Goal: Task Accomplishment & Management: Use online tool/utility

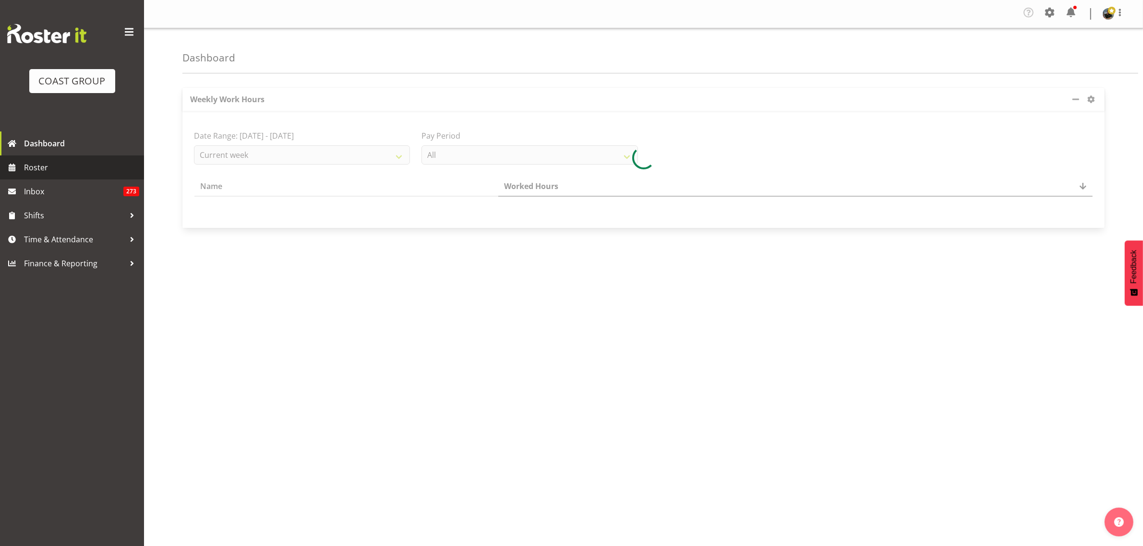
click at [51, 170] on span "Roster" at bounding box center [81, 167] width 115 height 14
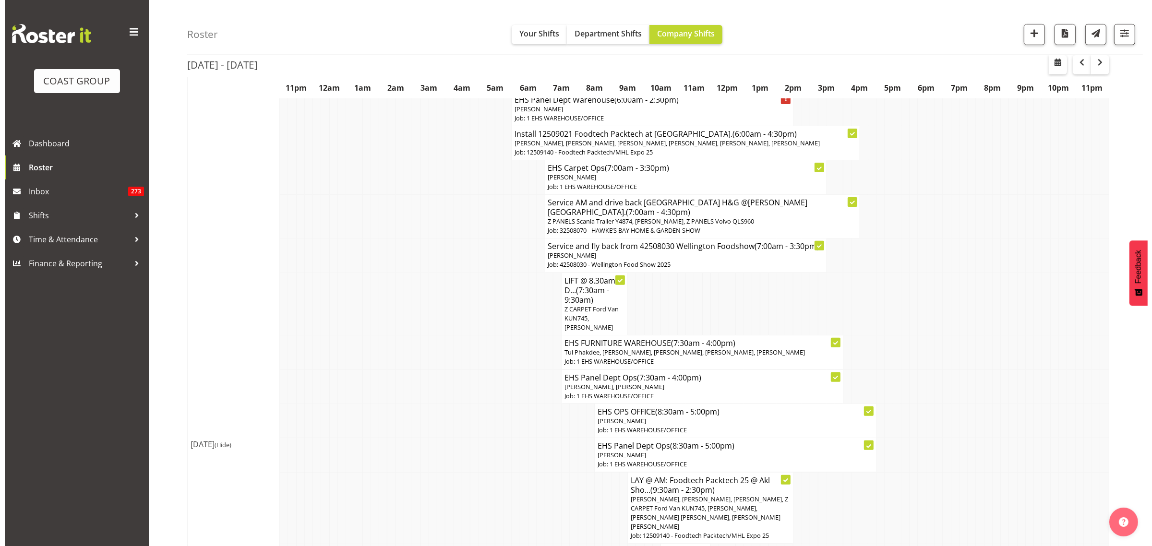
scroll to position [230, 0]
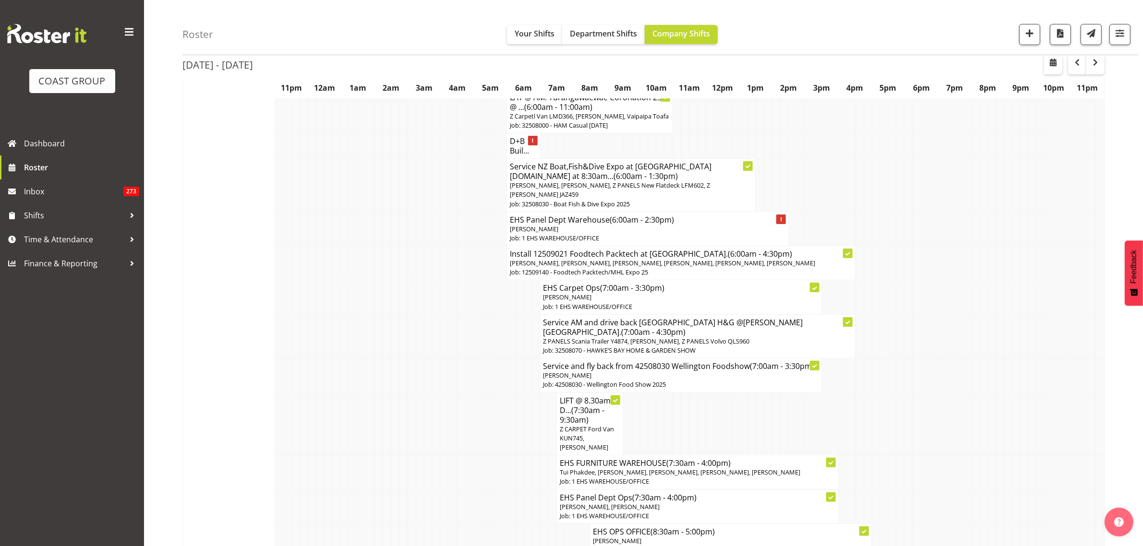
click at [703, 268] on p "[PERSON_NAME], [PERSON_NAME], [PERSON_NAME], [PERSON_NAME], [PERSON_NAME], [PER…" at bounding box center [681, 263] width 342 height 9
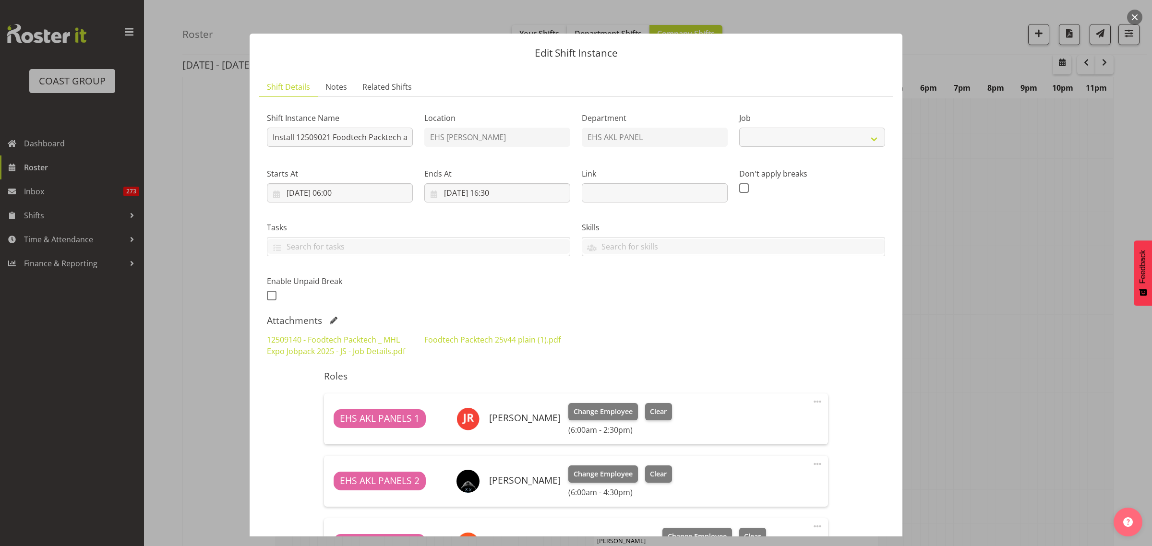
select select "9630"
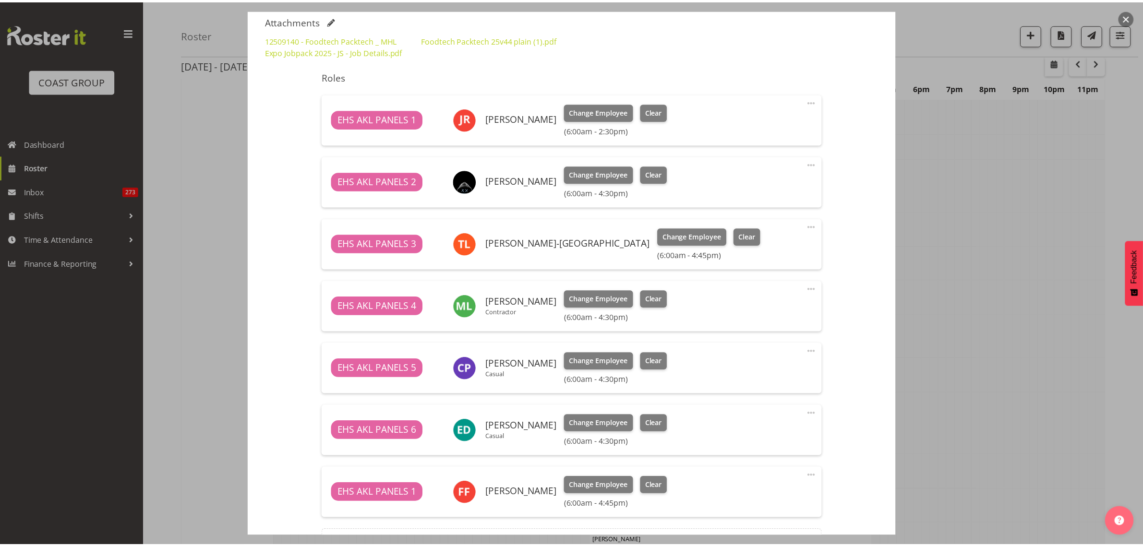
scroll to position [360, 0]
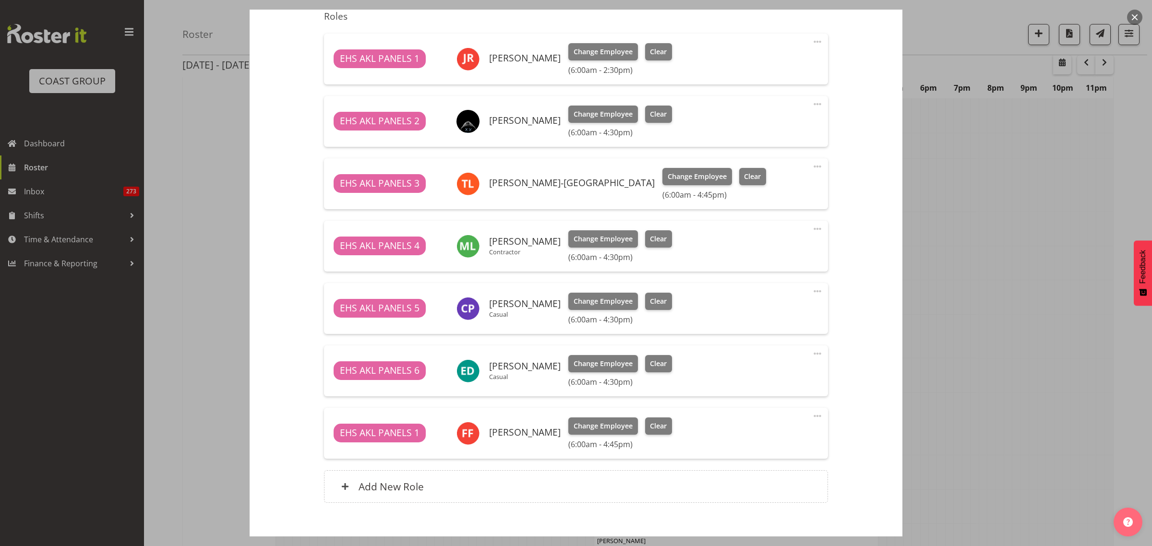
click at [1137, 18] on button "button" at bounding box center [1134, 17] width 15 height 15
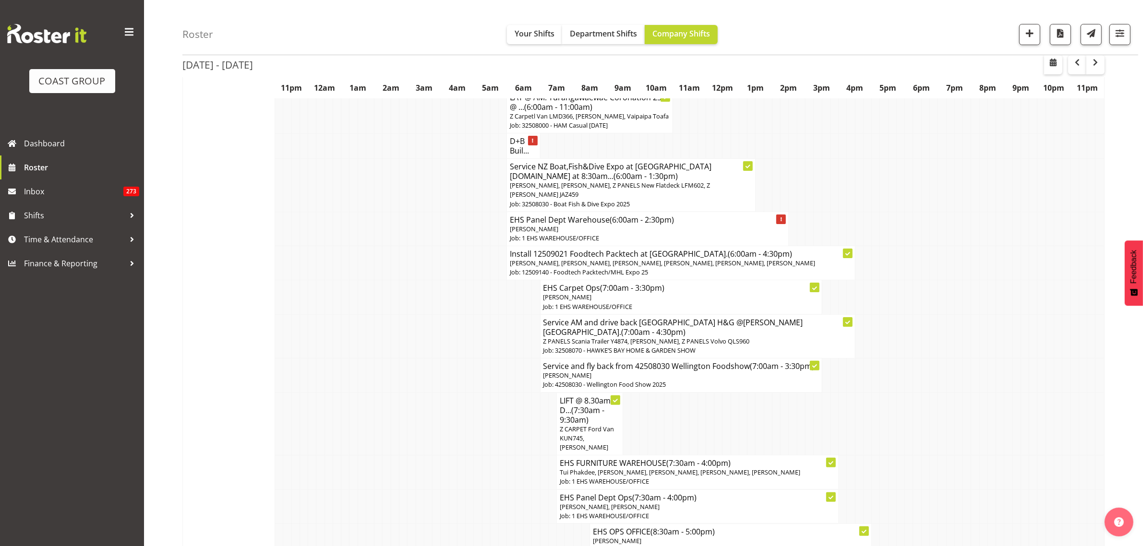
drag, startPoint x: 1117, startPoint y: 73, endPoint x: 1133, endPoint y: 87, distance: 21.1
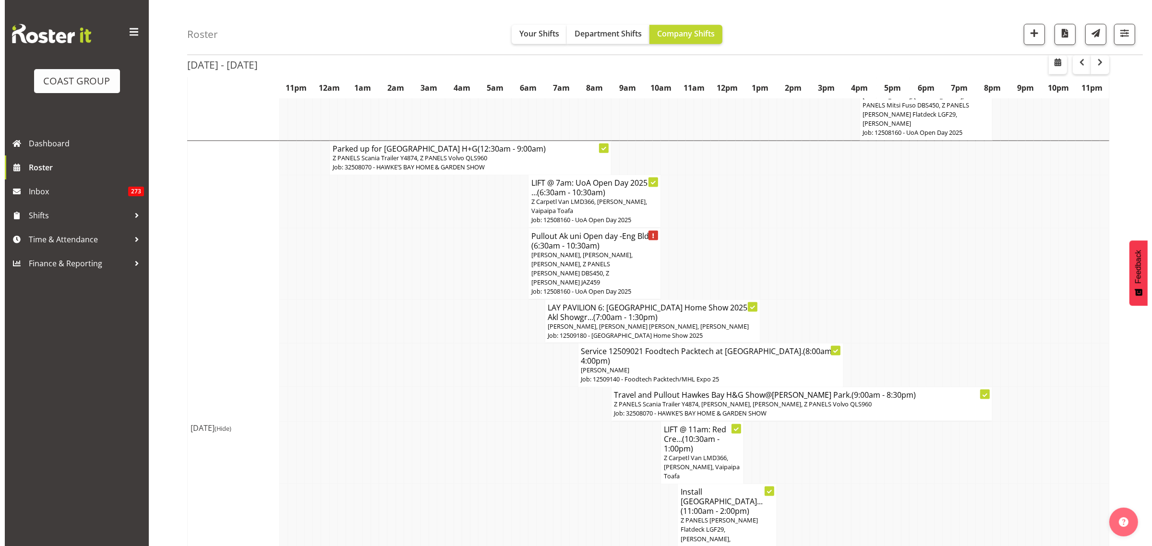
scroll to position [1610, 0]
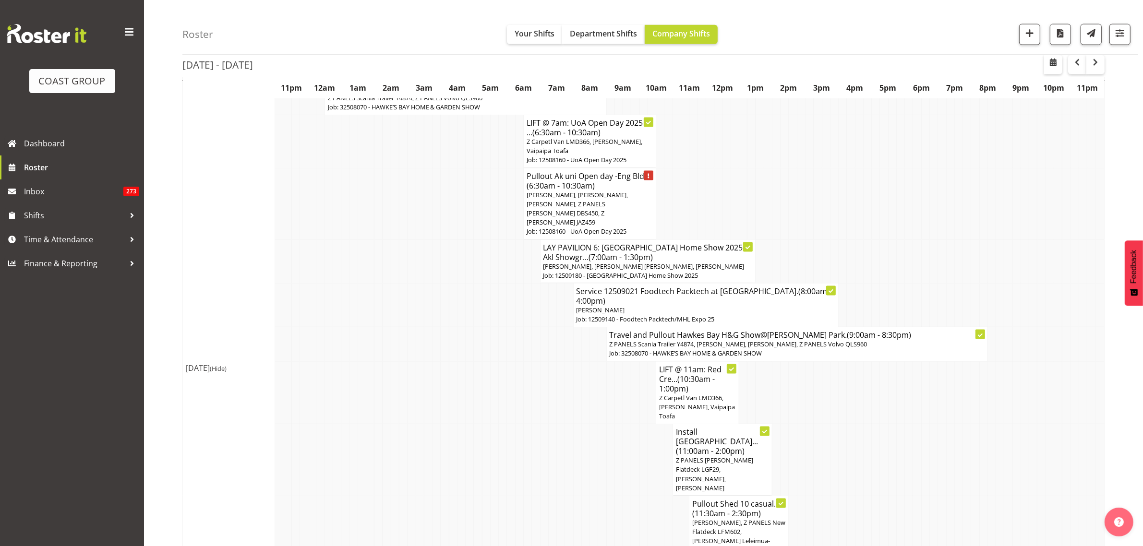
click at [732, 456] on span "Z PANELS [PERSON_NAME] Flatdeck LGF29, [PERSON_NAME], [PERSON_NAME]" at bounding box center [714, 474] width 77 height 36
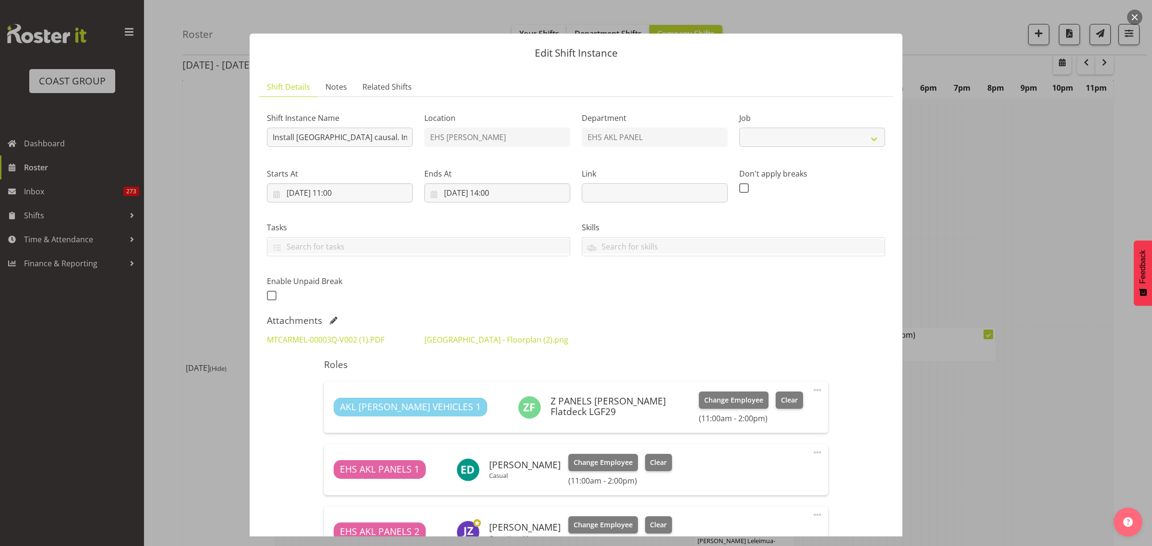
select select "8652"
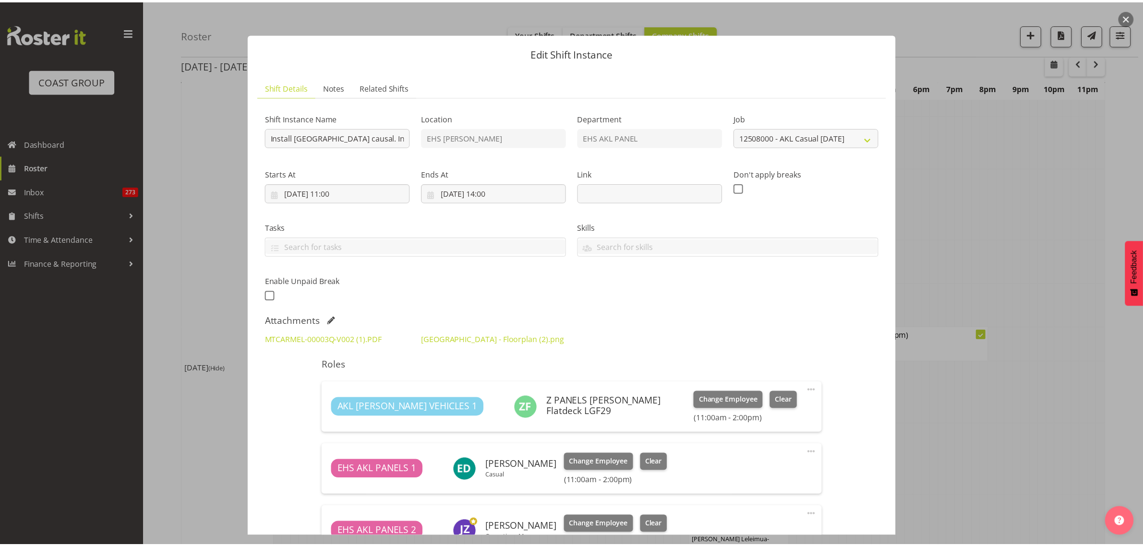
scroll to position [120, 0]
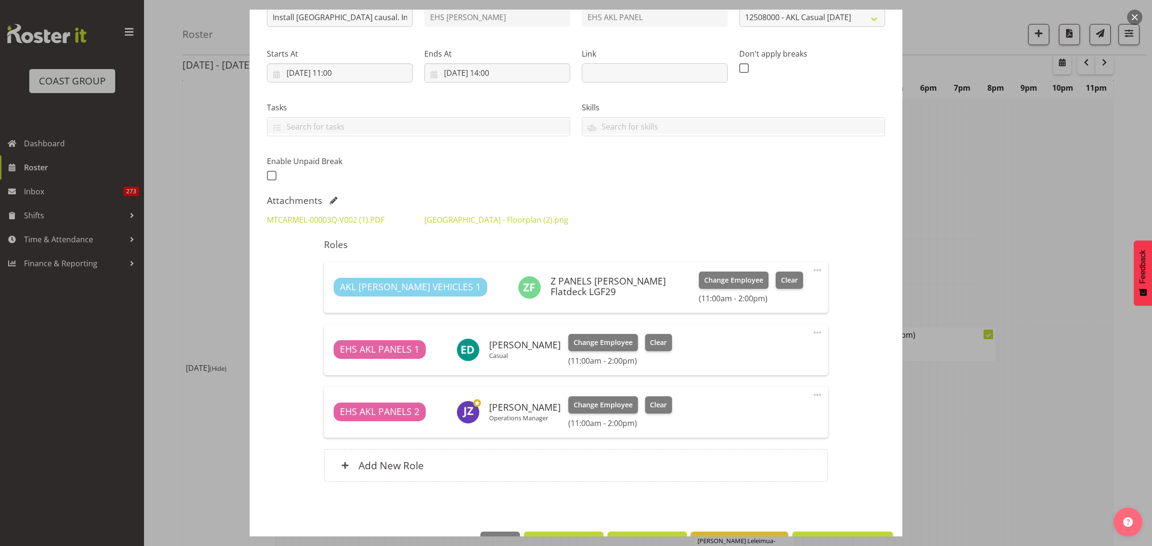
click at [1133, 20] on button "button" at bounding box center [1134, 17] width 15 height 15
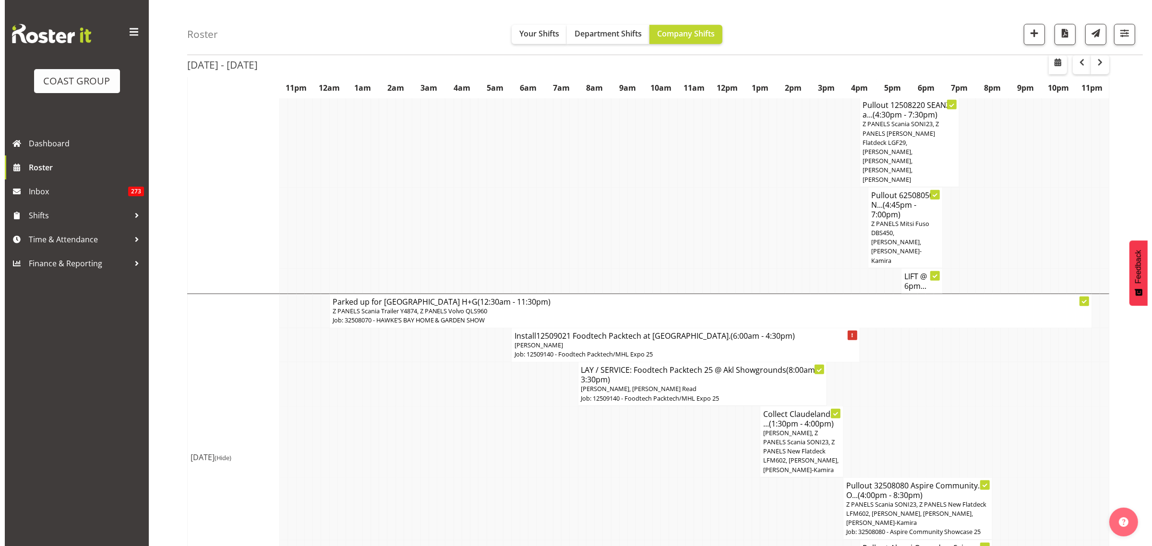
scroll to position [890, 0]
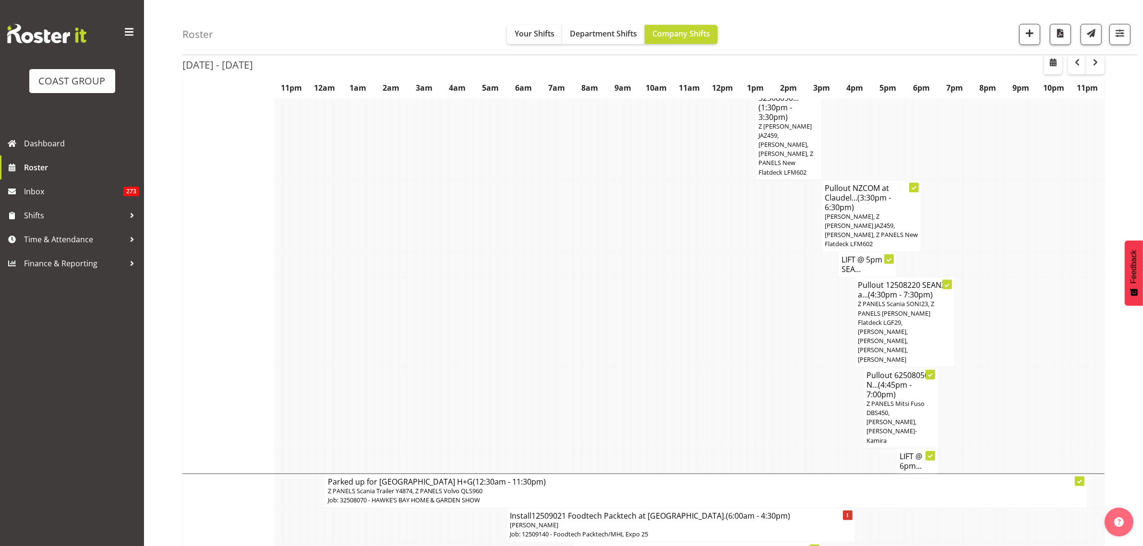
click at [910, 305] on span "Z PANELS Scania SONI23, Z PANELS [PERSON_NAME] Flatdeck LGF29, [PERSON_NAME], […" at bounding box center [897, 332] width 76 height 64
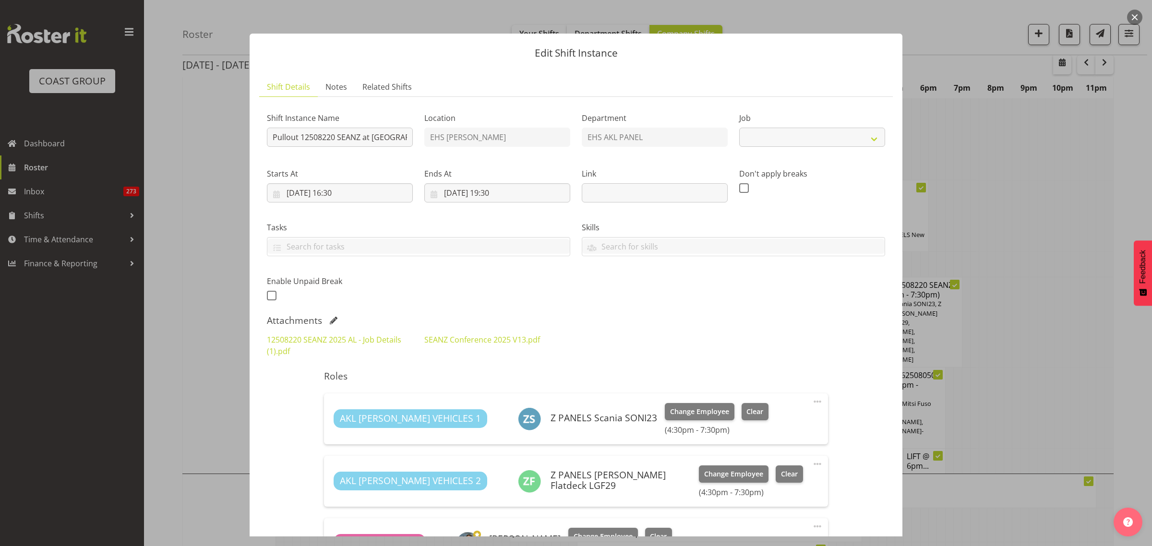
select select "10251"
click at [357, 142] on input "Pullout 12508220 SEANZ at [GEOGRAPHIC_DATA]. Out at 5pm." at bounding box center [340, 137] width 146 height 19
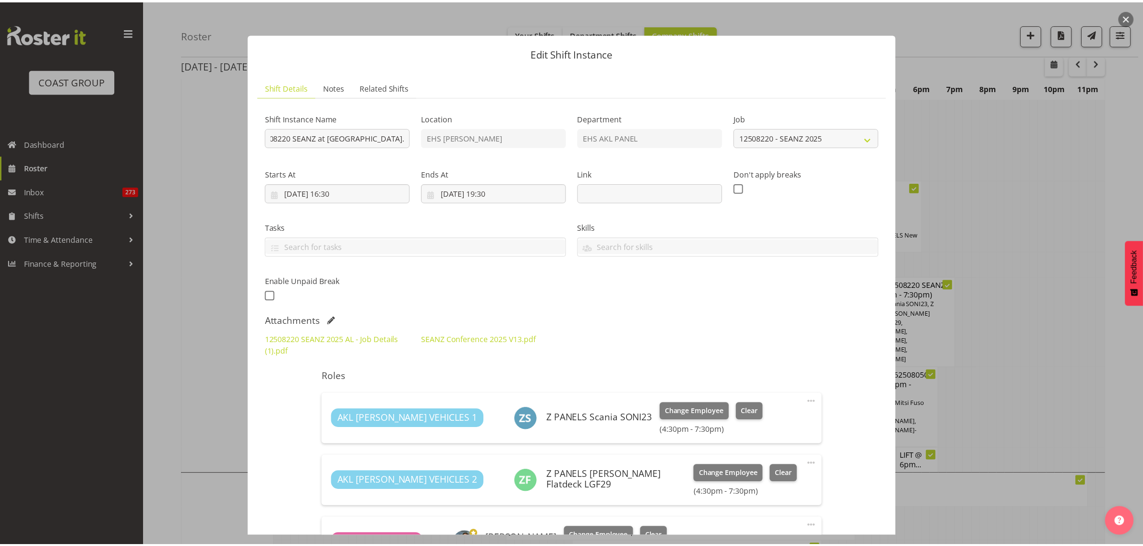
scroll to position [0, 0]
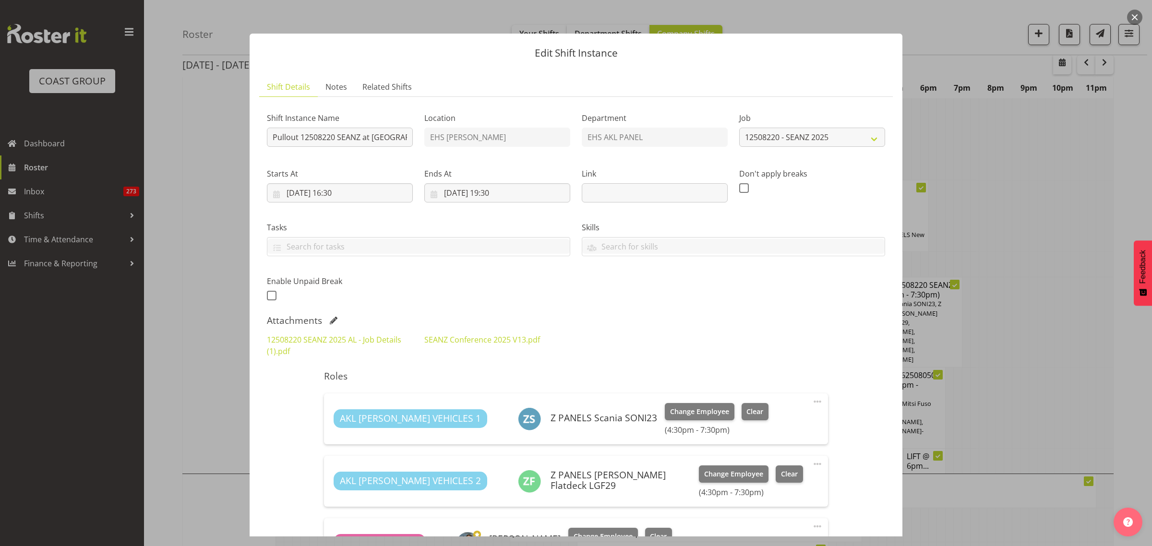
click at [375, 113] on label "Shift Instance Name" at bounding box center [340, 118] width 146 height 12
click at [1011, 182] on div at bounding box center [576, 273] width 1152 height 546
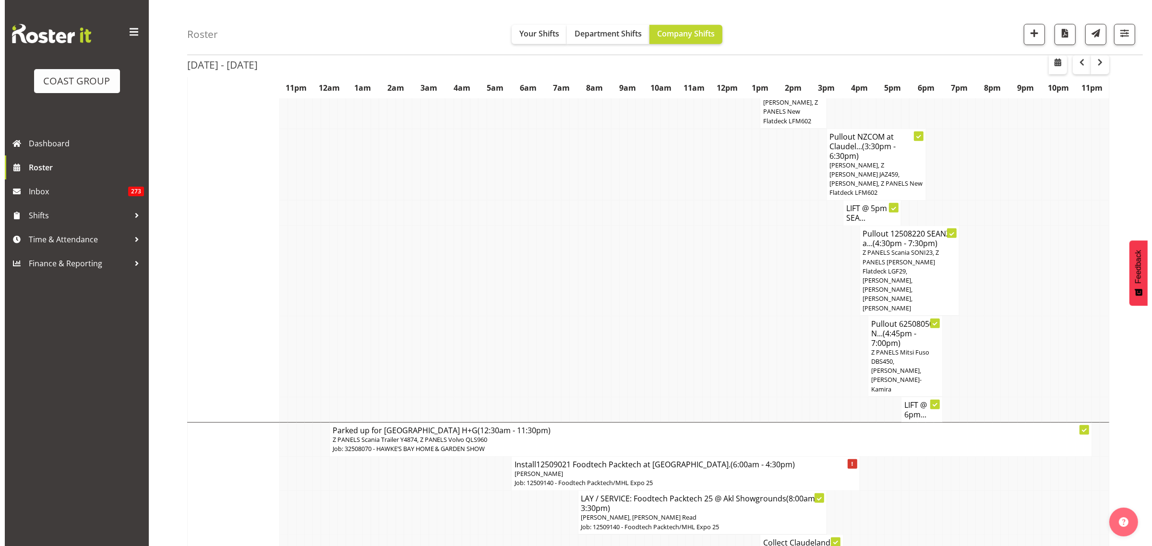
scroll to position [950, 0]
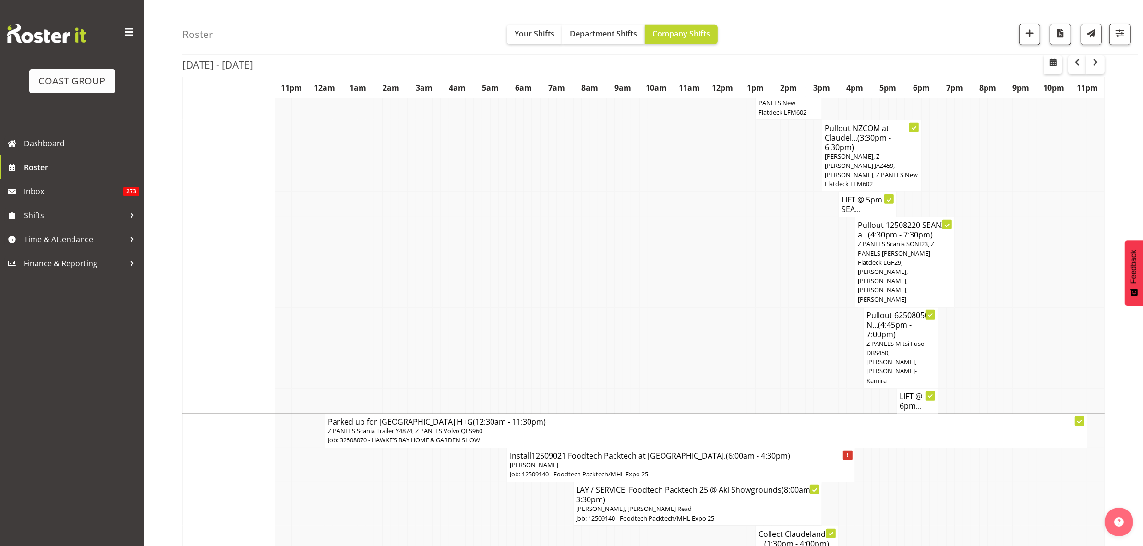
click at [858, 195] on h4 "LIFT @ 5pm SEA..." at bounding box center [868, 204] width 52 height 19
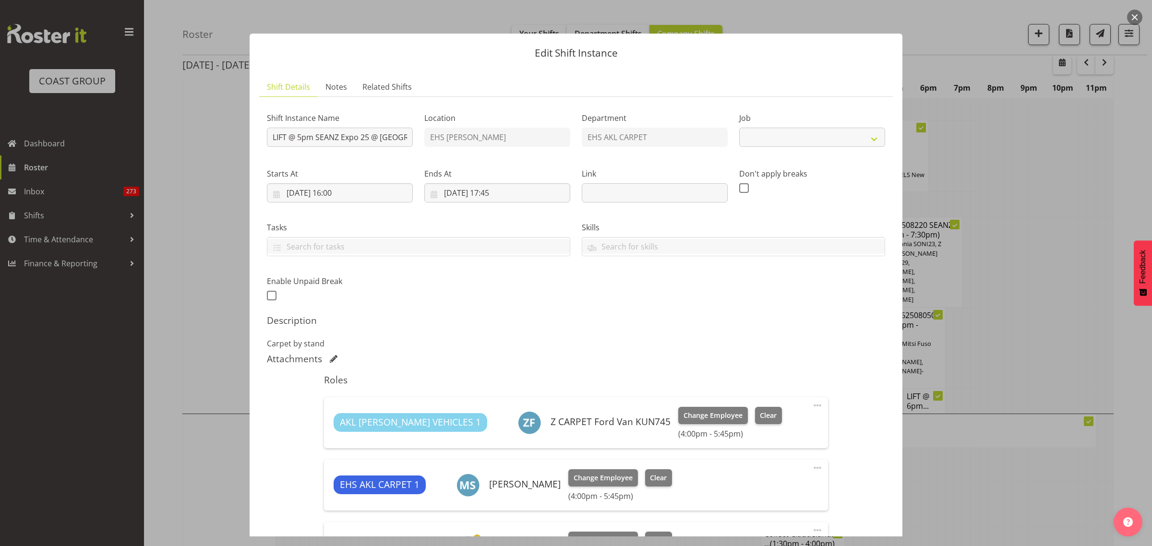
select select "10251"
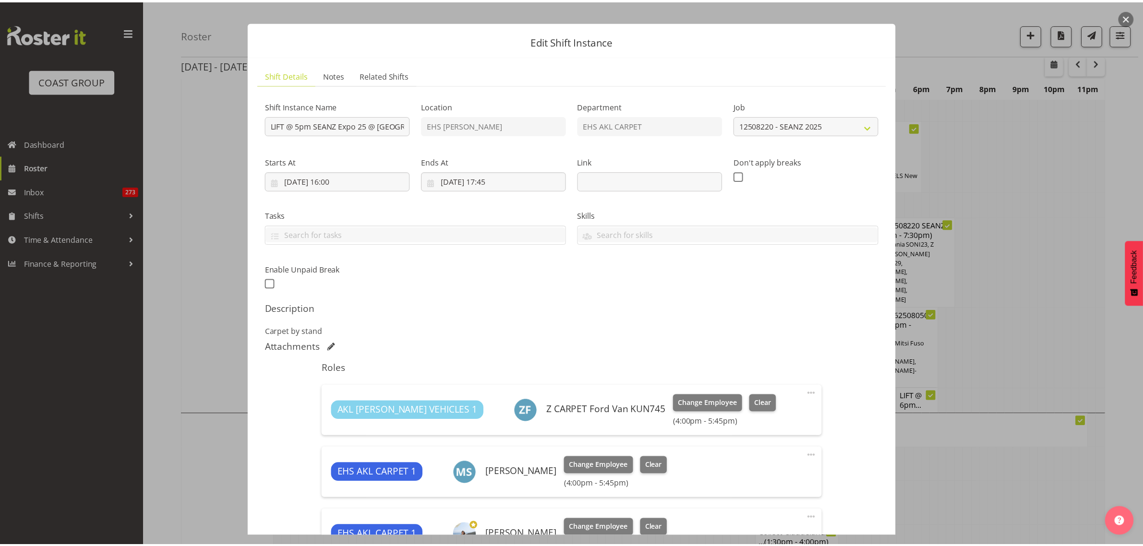
scroll to position [0, 0]
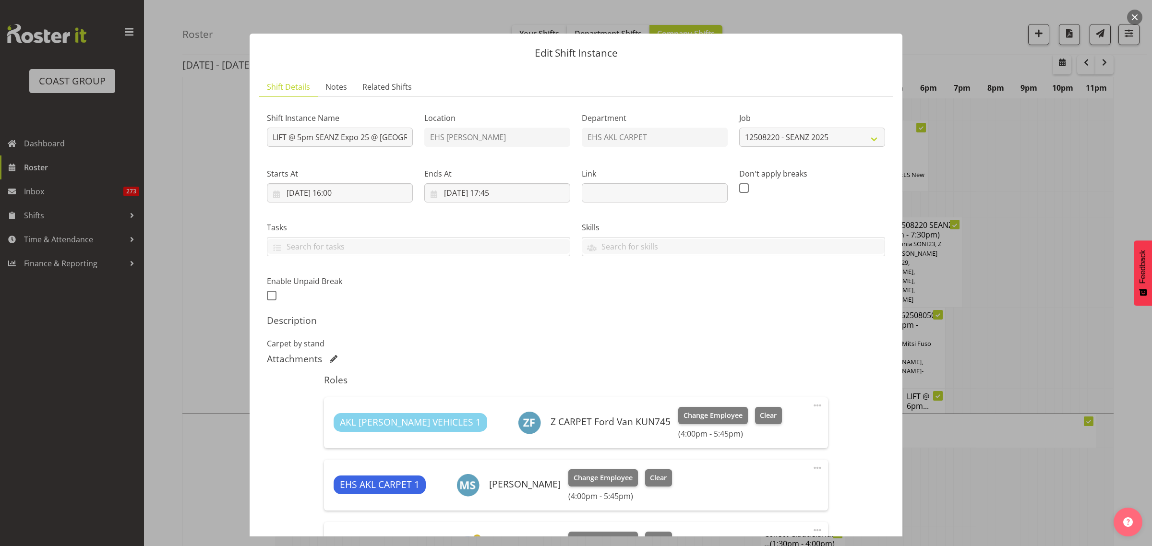
click at [1136, 17] on button "button" at bounding box center [1134, 17] width 15 height 15
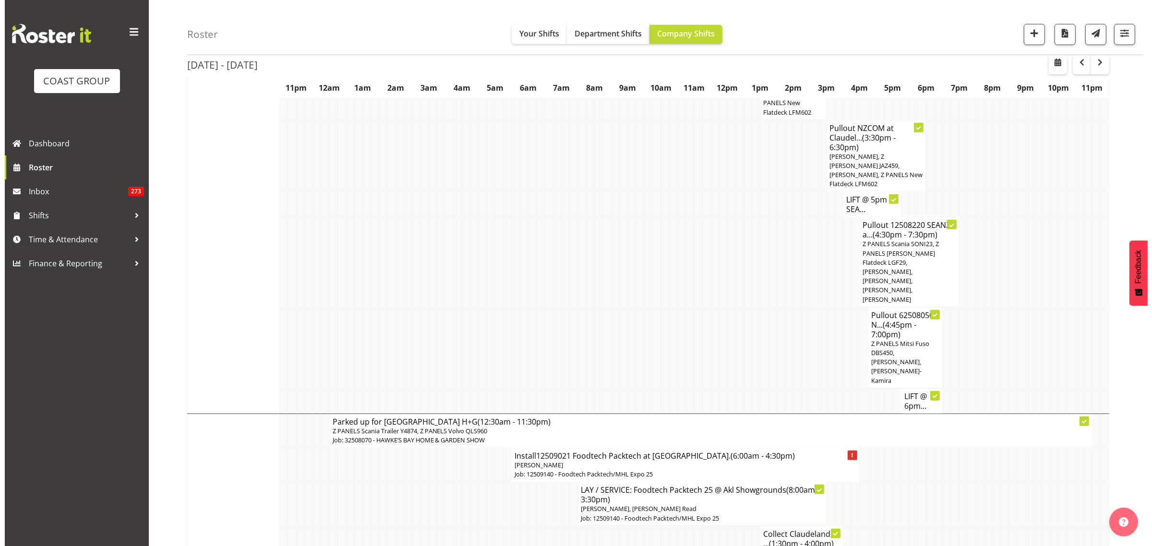
scroll to position [890, 0]
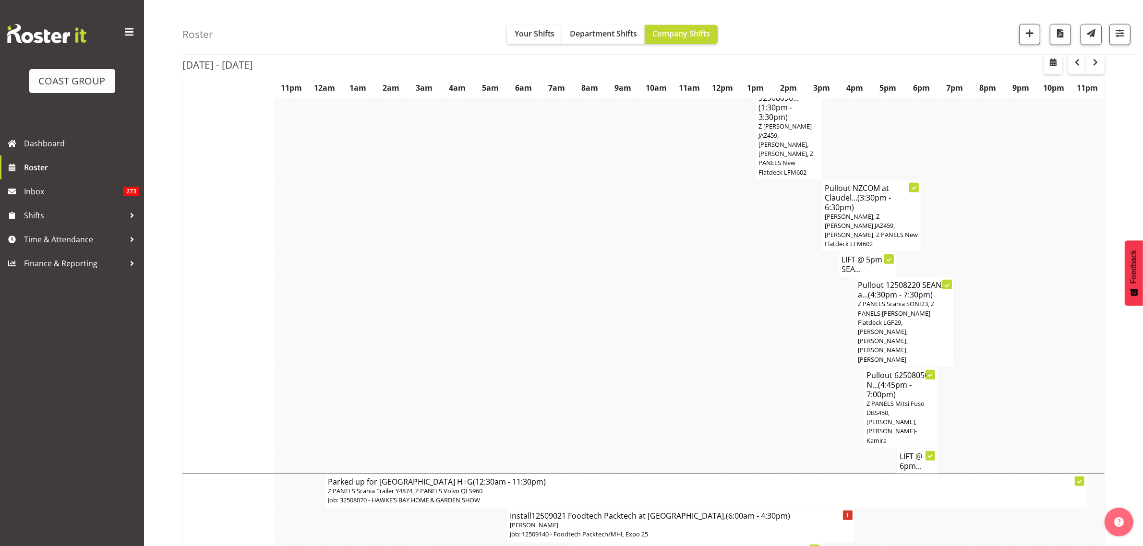
click at [905, 452] on h4 "LIFT @ 6pm..." at bounding box center [917, 461] width 35 height 19
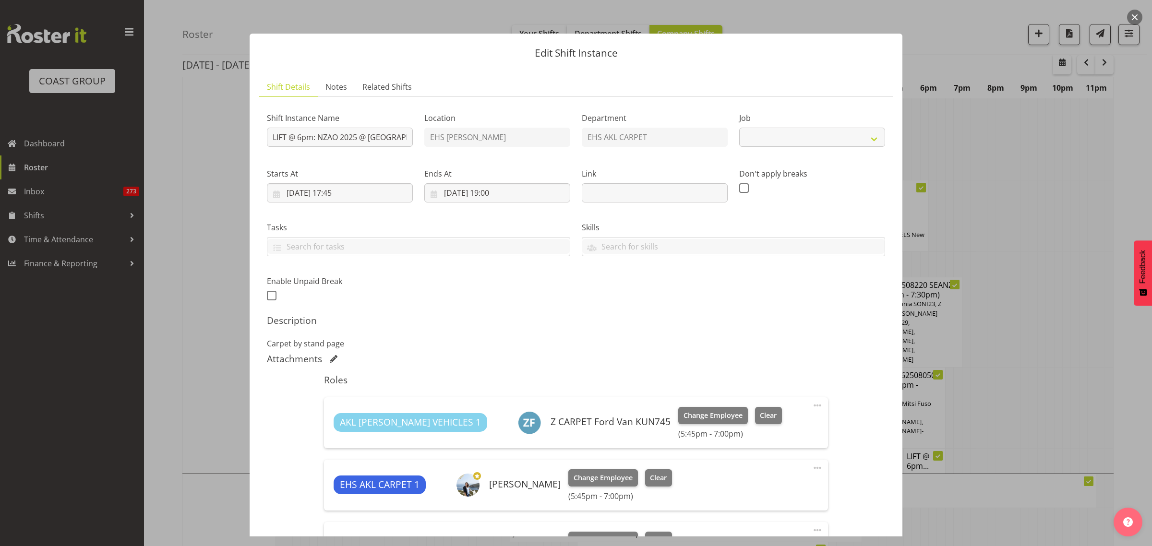
select select "9198"
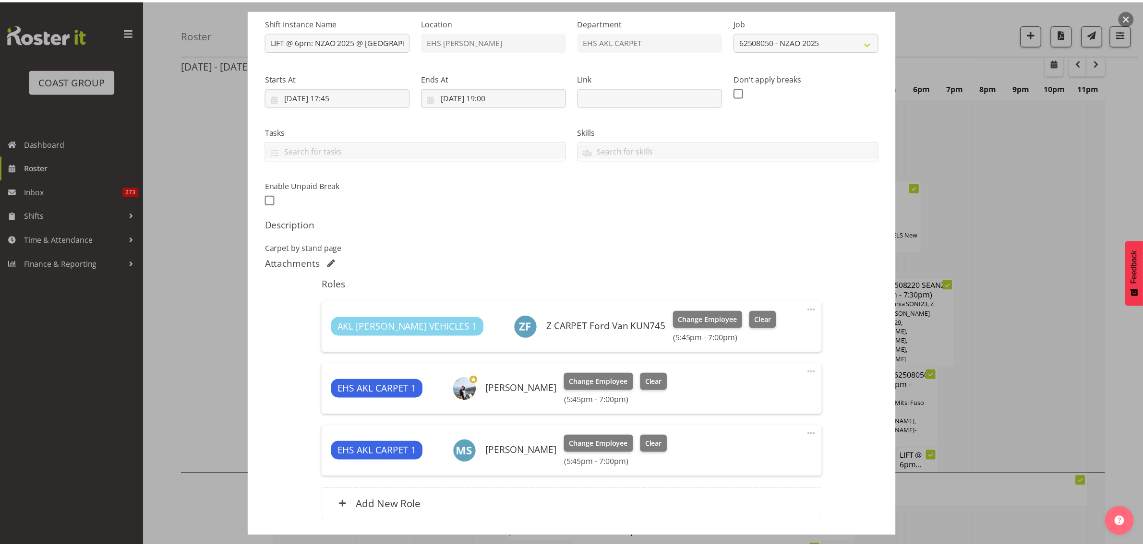
scroll to position [46, 0]
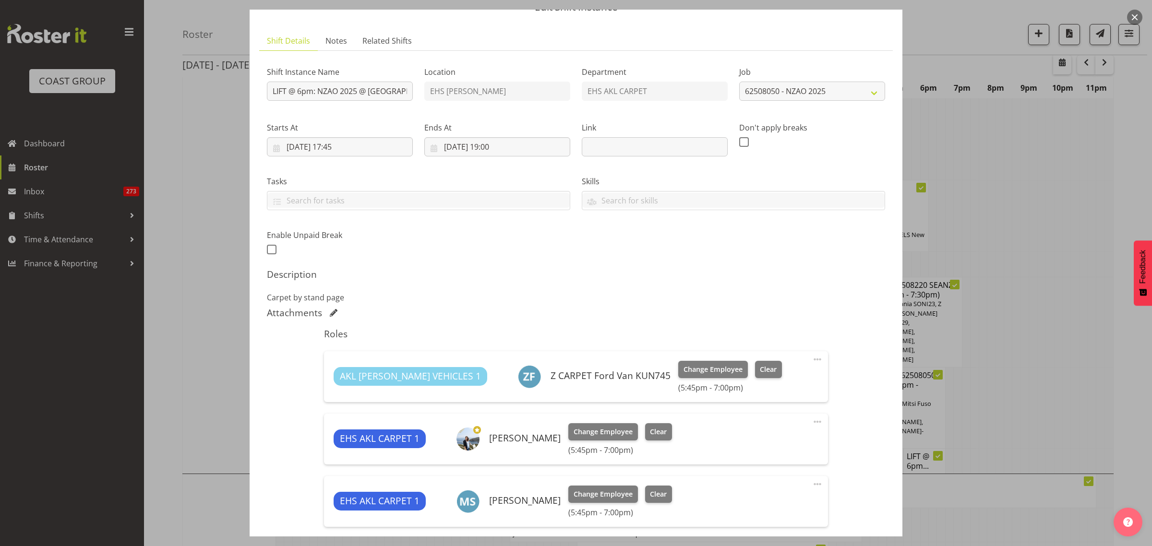
click at [1136, 15] on button "button" at bounding box center [1134, 17] width 15 height 15
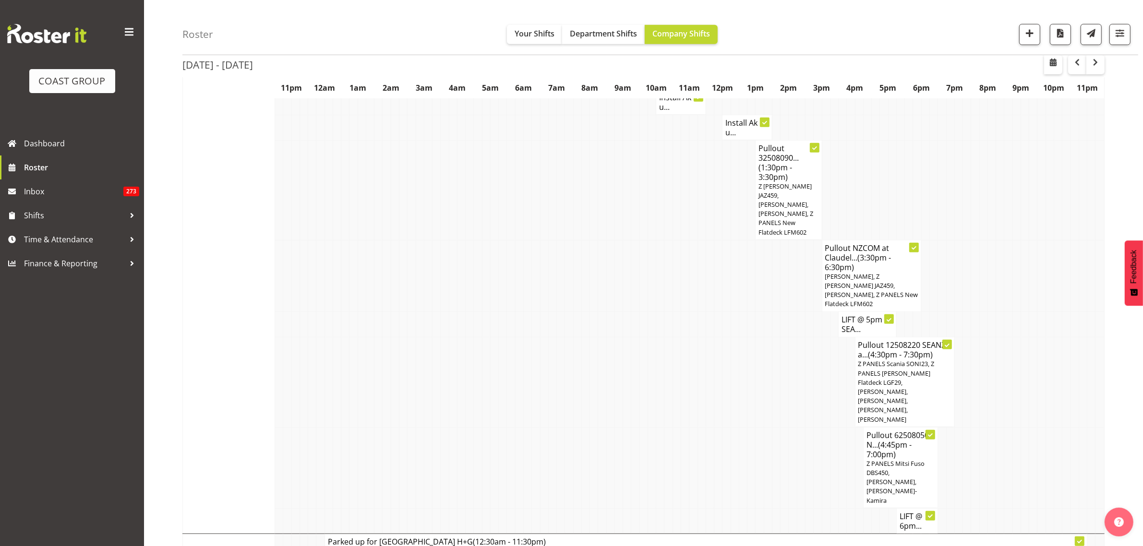
scroll to position [890, 0]
